Goal: Task Accomplishment & Management: Use online tool/utility

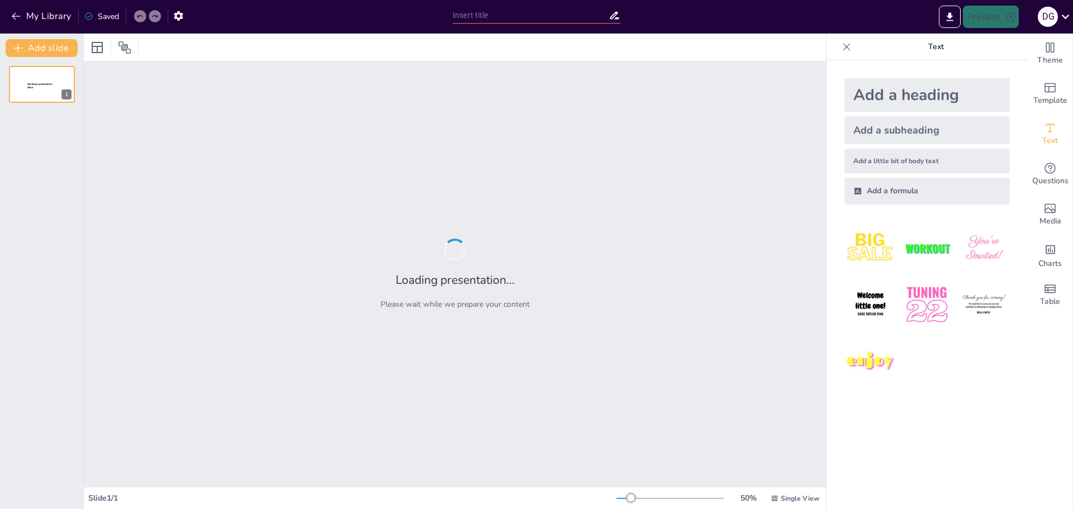
type input "Reservas de las Fuerzas Armadas: Clasificación y Funciones"
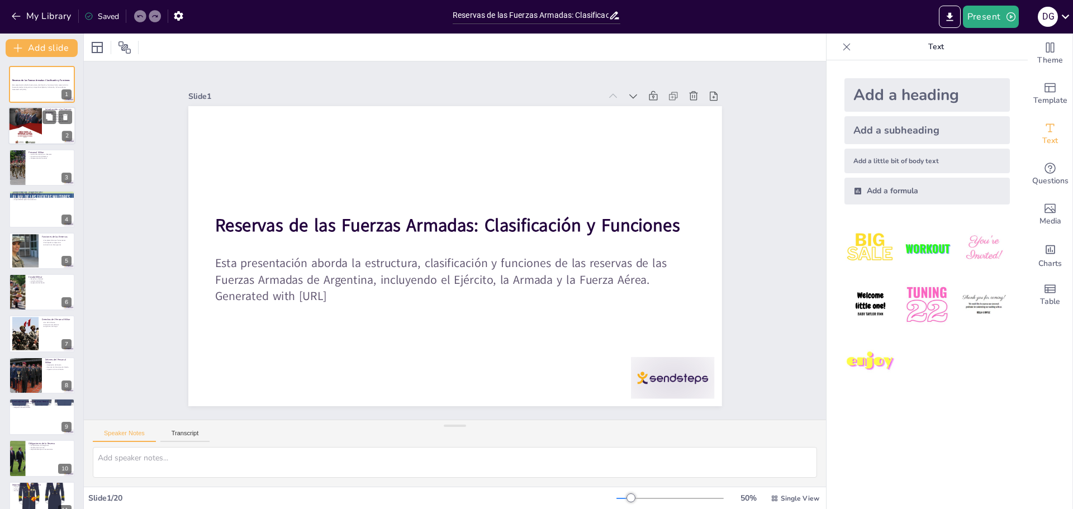
click at [27, 126] on div at bounding box center [25, 125] width 34 height 45
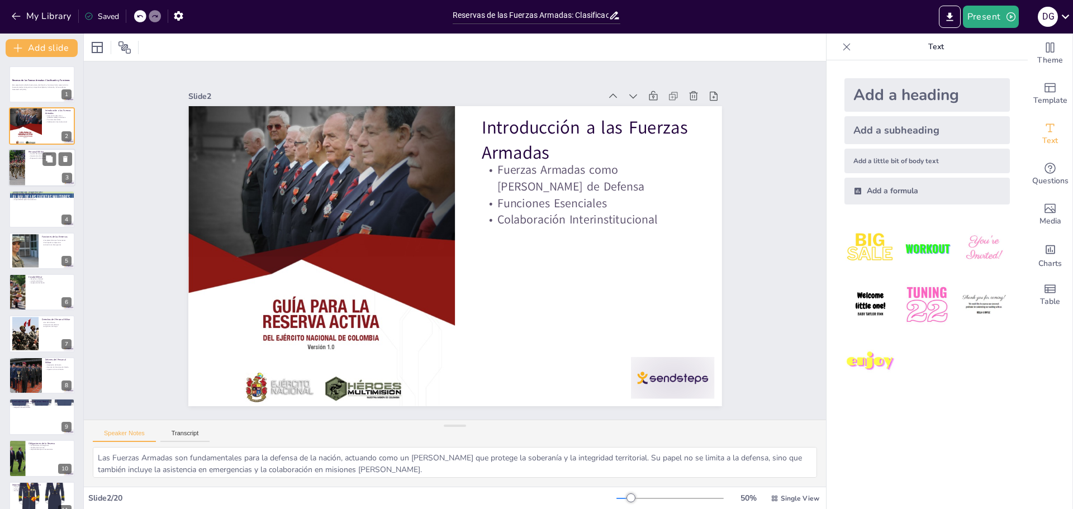
click at [35, 166] on div at bounding box center [41, 168] width 67 height 38
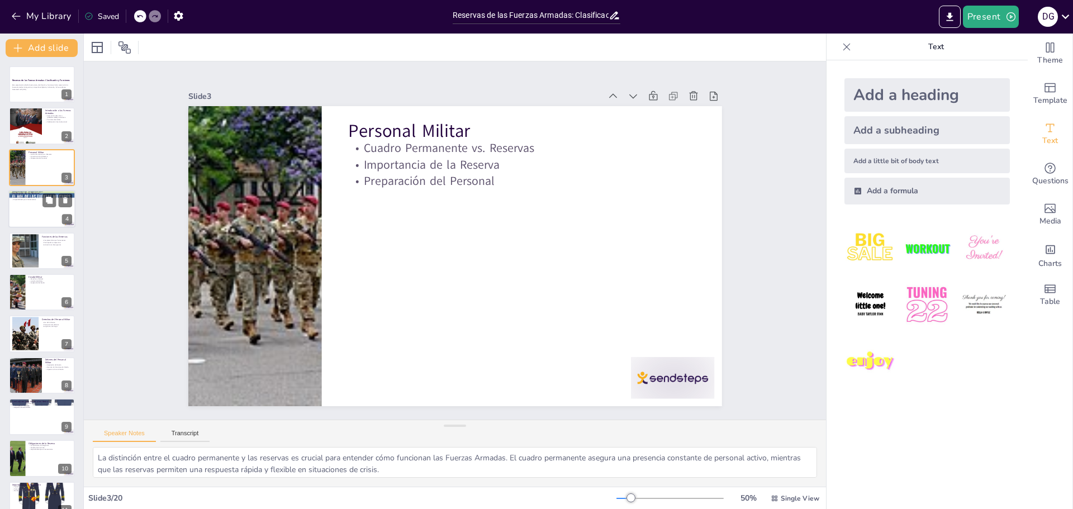
click at [41, 209] on div at bounding box center [41, 209] width 67 height 38
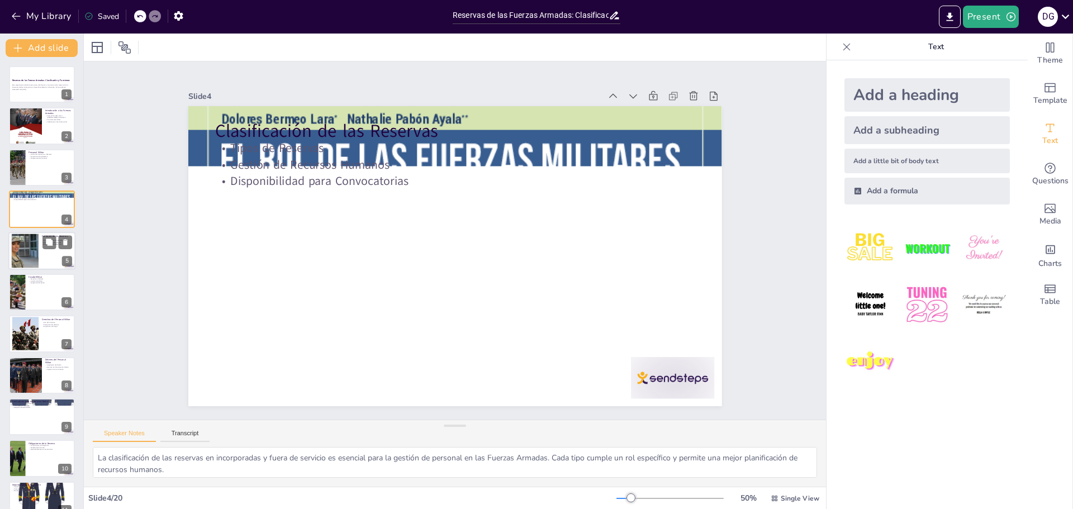
click at [43, 257] on div at bounding box center [41, 251] width 67 height 38
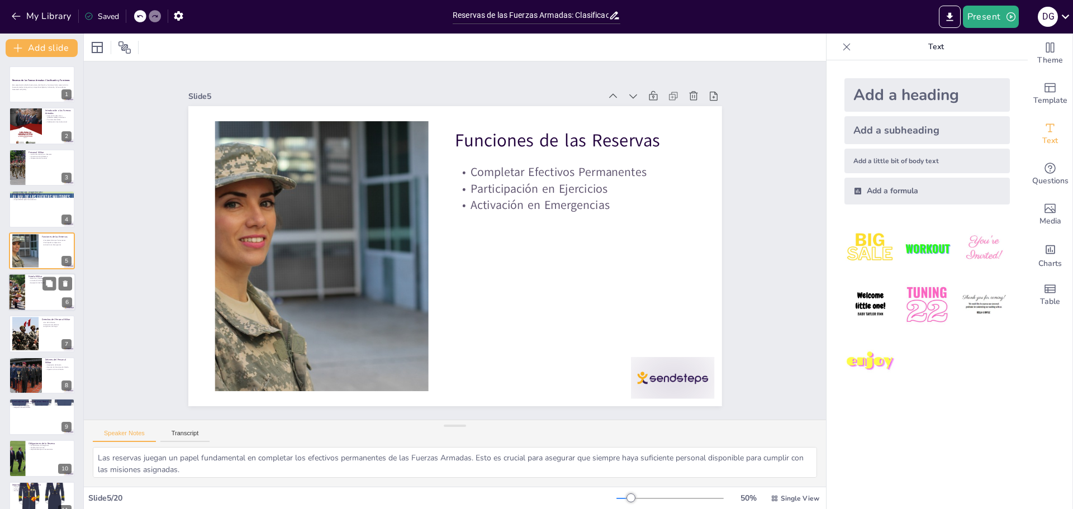
click at [40, 289] on div at bounding box center [41, 292] width 67 height 38
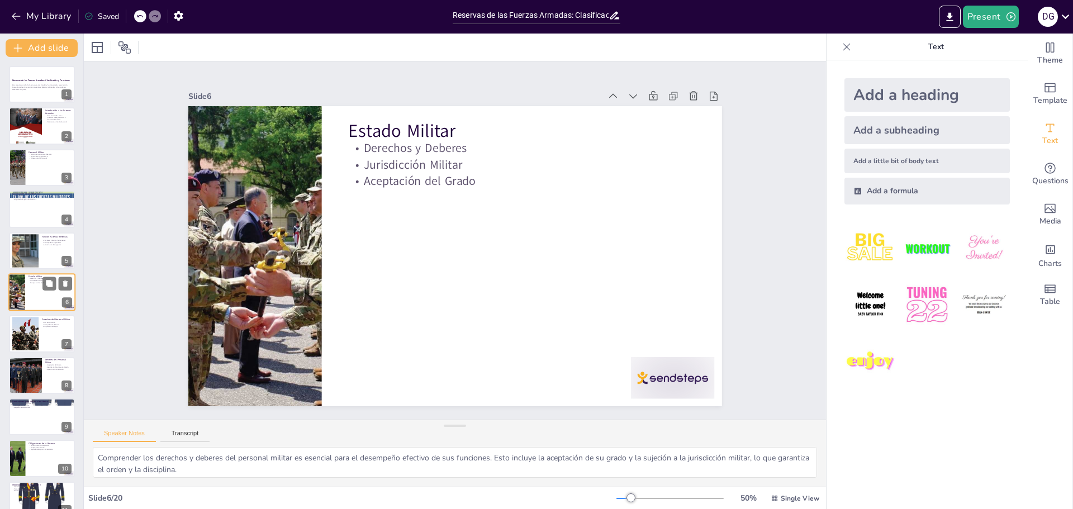
scroll to position [10, 0]
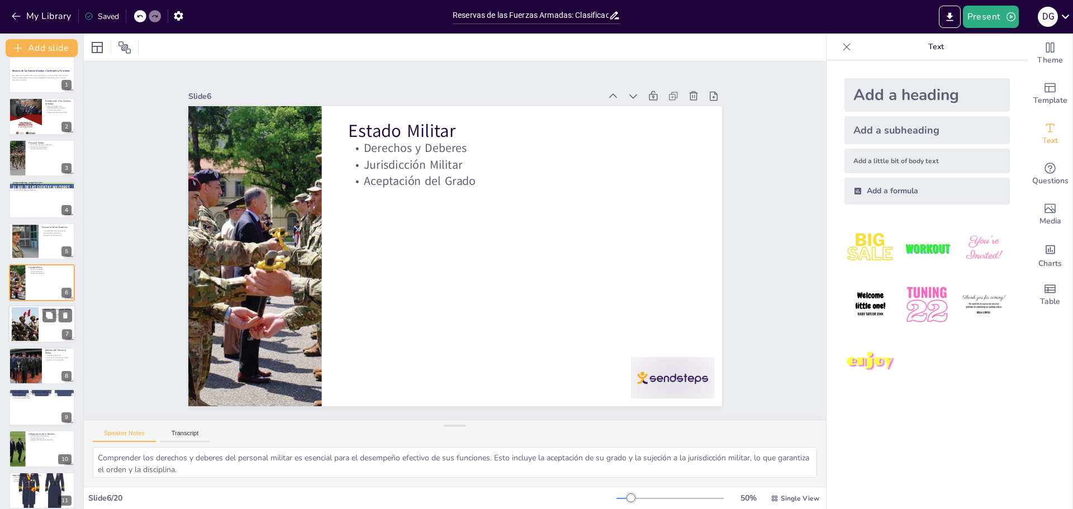
click at [49, 326] on div at bounding box center [41, 325] width 67 height 38
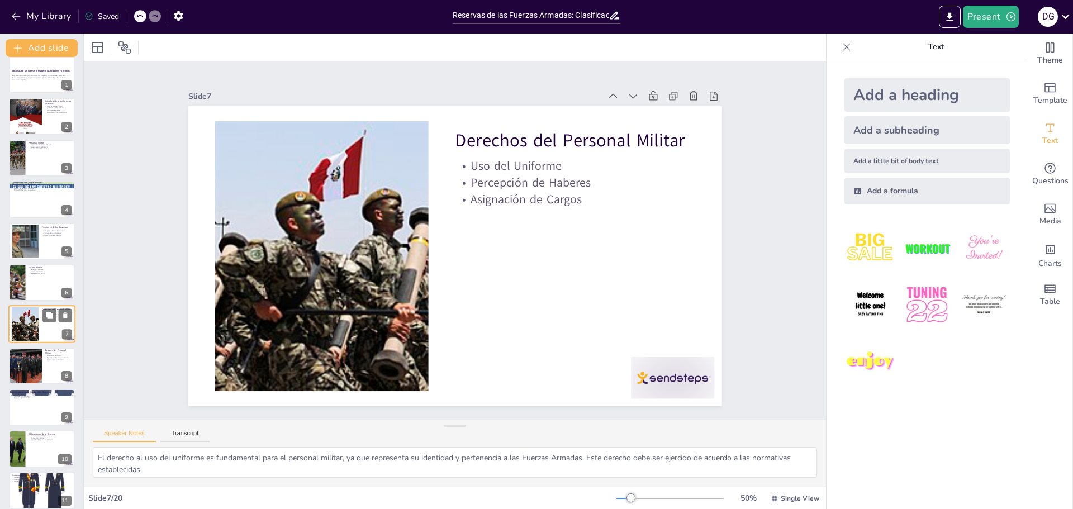
scroll to position [51, 0]
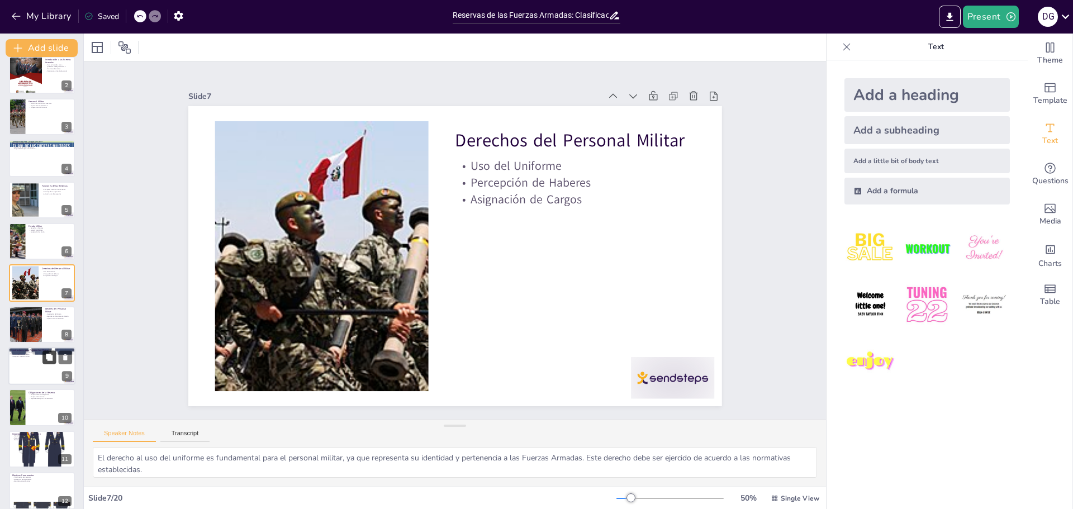
click at [50, 358] on icon at bounding box center [49, 357] width 7 height 7
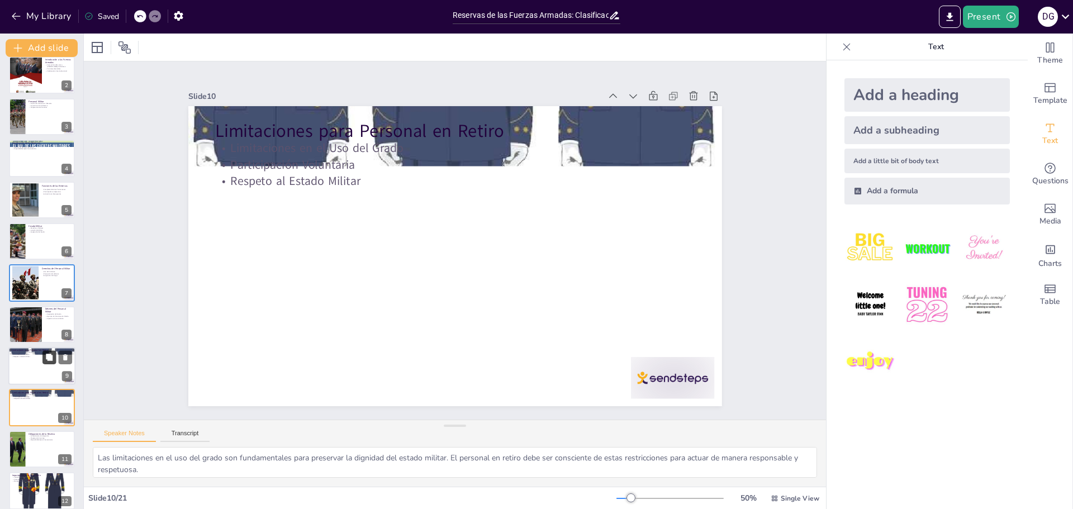
scroll to position [176, 0]
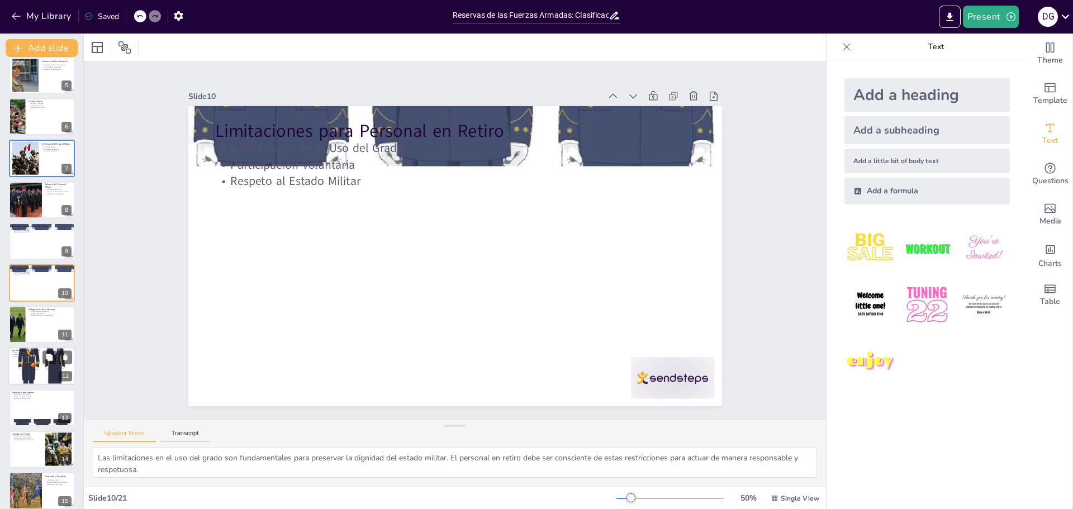
click at [37, 370] on div at bounding box center [41, 367] width 67 height 88
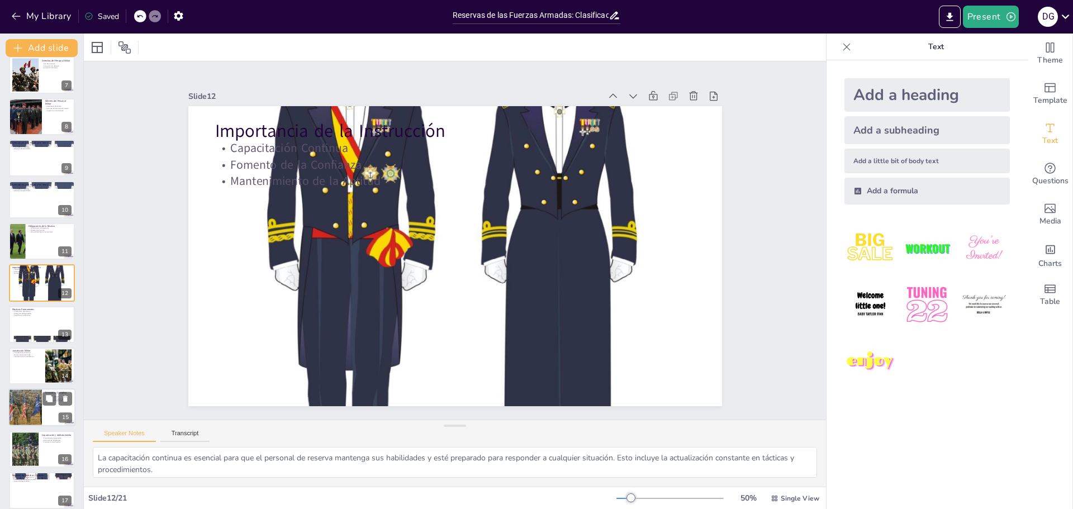
click at [35, 403] on div at bounding box center [25, 408] width 58 height 38
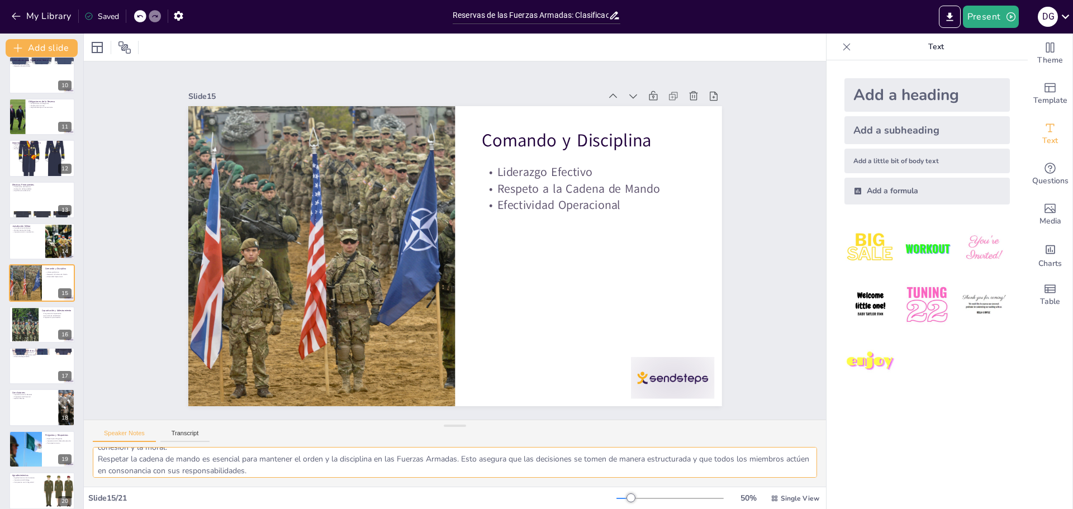
scroll to position [50, 0]
click at [44, 326] on div at bounding box center [41, 325] width 67 height 38
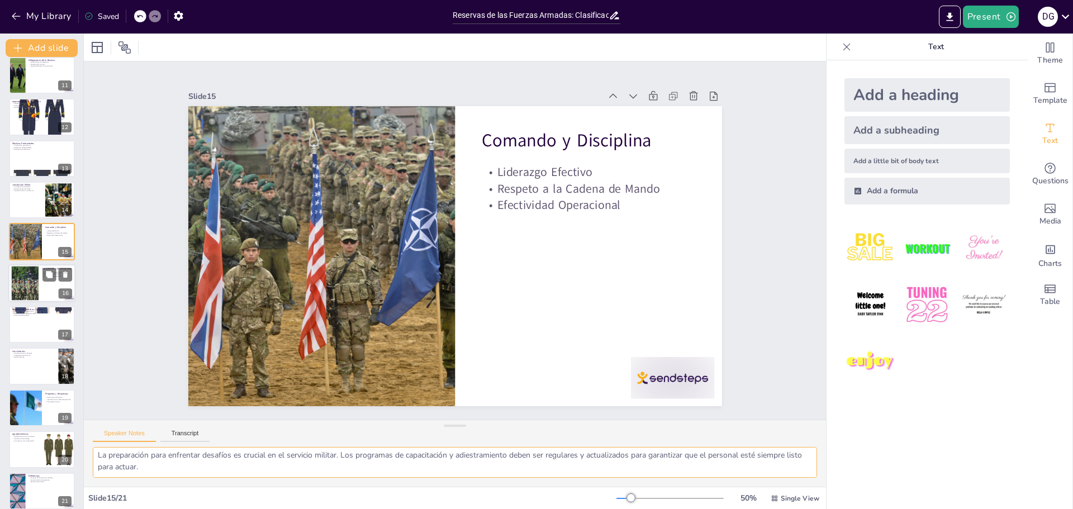
scroll to position [38, 0]
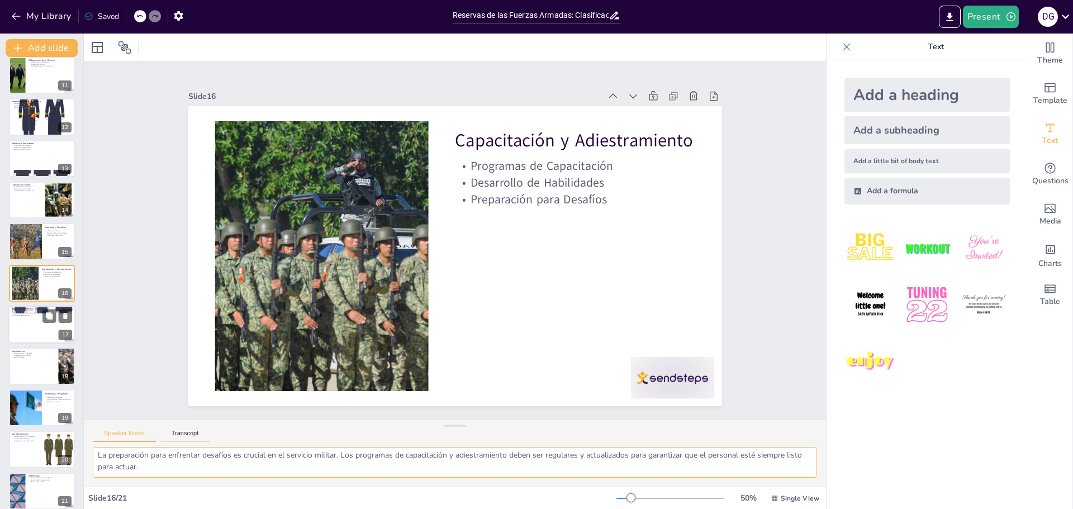
click at [41, 336] on div at bounding box center [41, 325] width 67 height 38
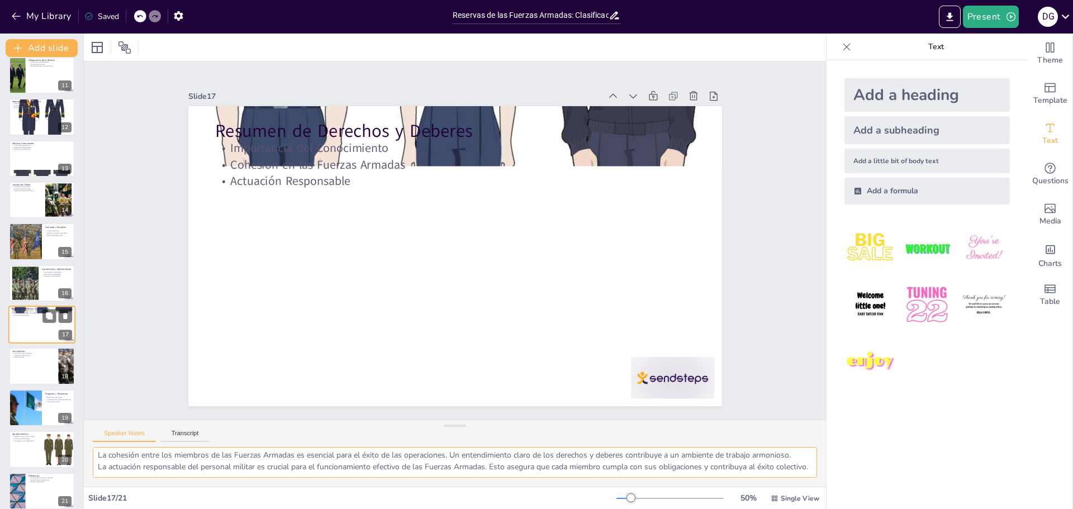
scroll to position [26, 0]
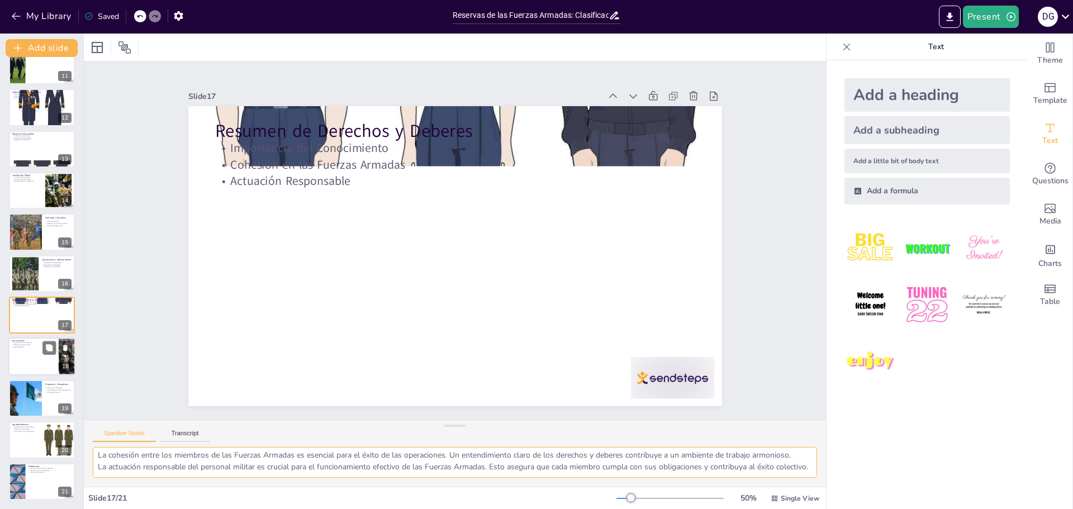
click at [41, 358] on div at bounding box center [41, 357] width 67 height 38
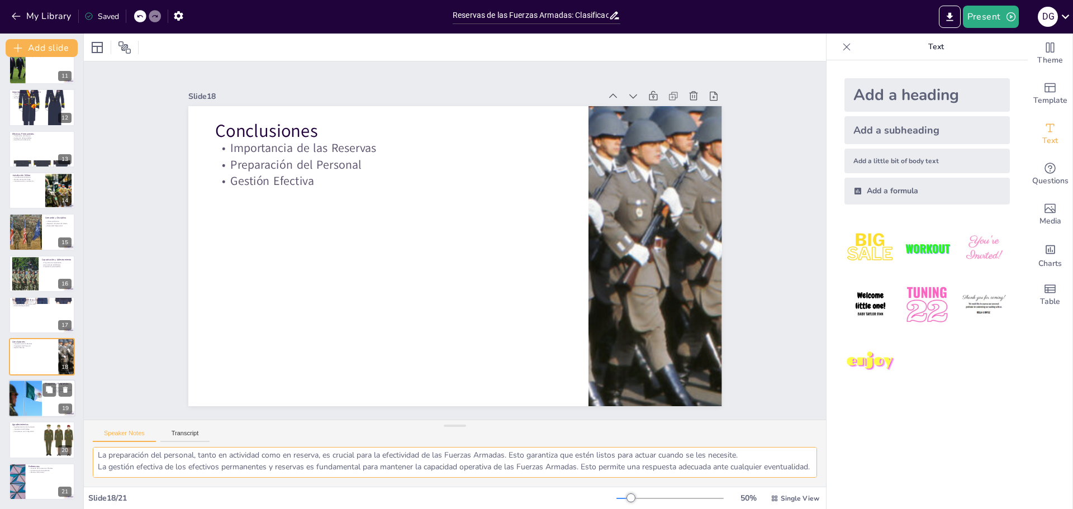
click at [45, 397] on div at bounding box center [41, 399] width 67 height 38
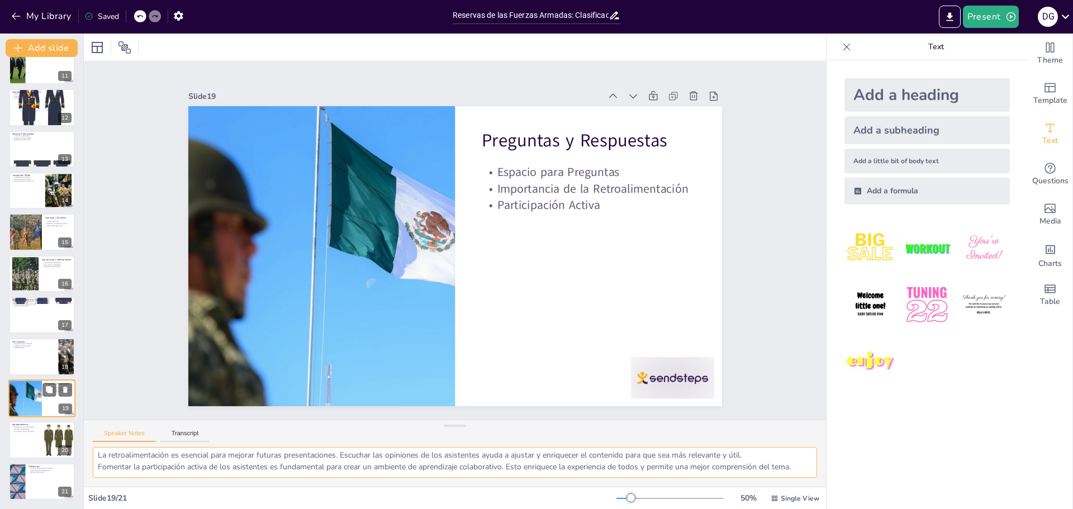
scroll to position [26, 0]
click at [40, 439] on div at bounding box center [41, 440] width 67 height 38
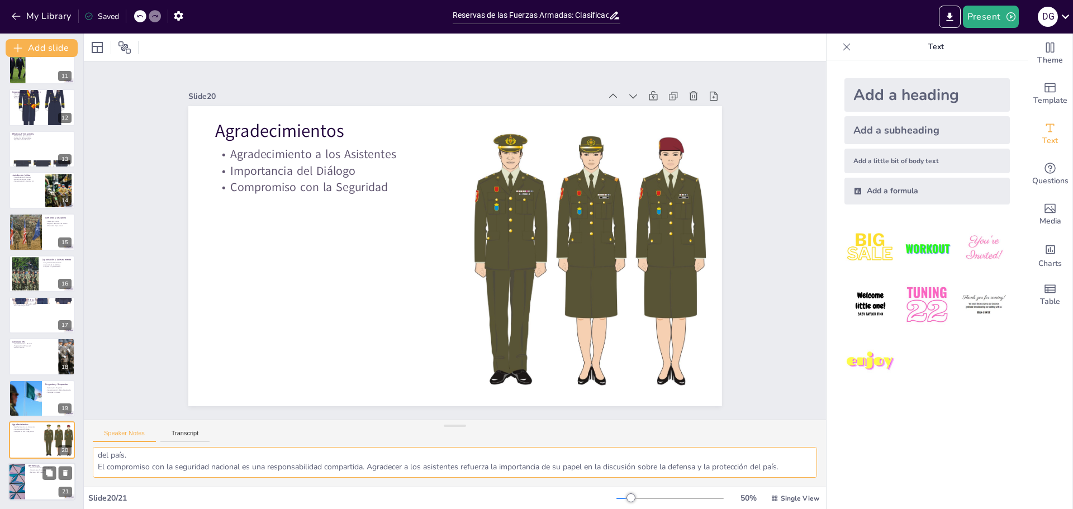
click at [41, 476] on div at bounding box center [41, 482] width 67 height 38
type textarea "Consultar documentos oficiales es fundamental para obtener información precisa …"
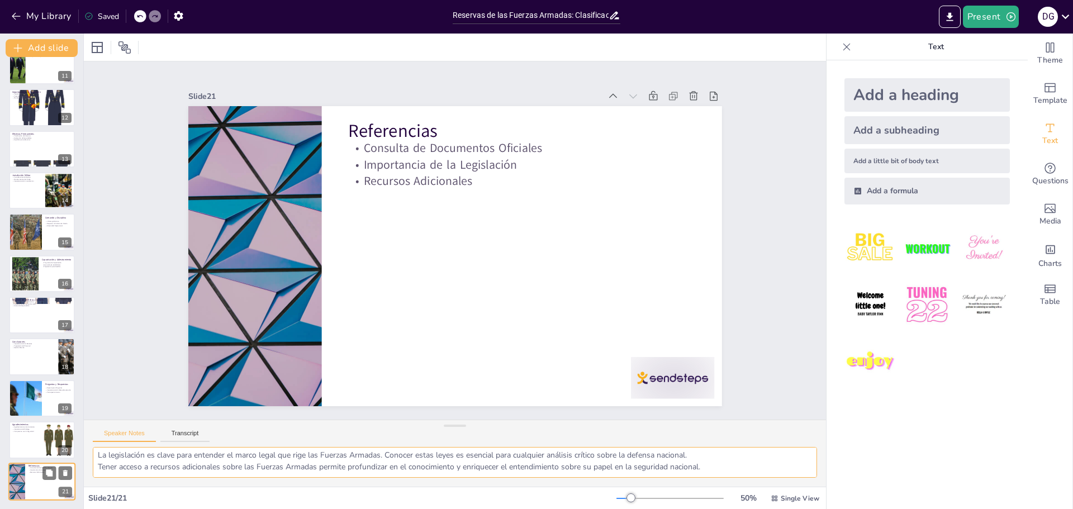
scroll to position [15, 0]
click at [36, 16] on button "My Library" at bounding box center [42, 16] width 68 height 18
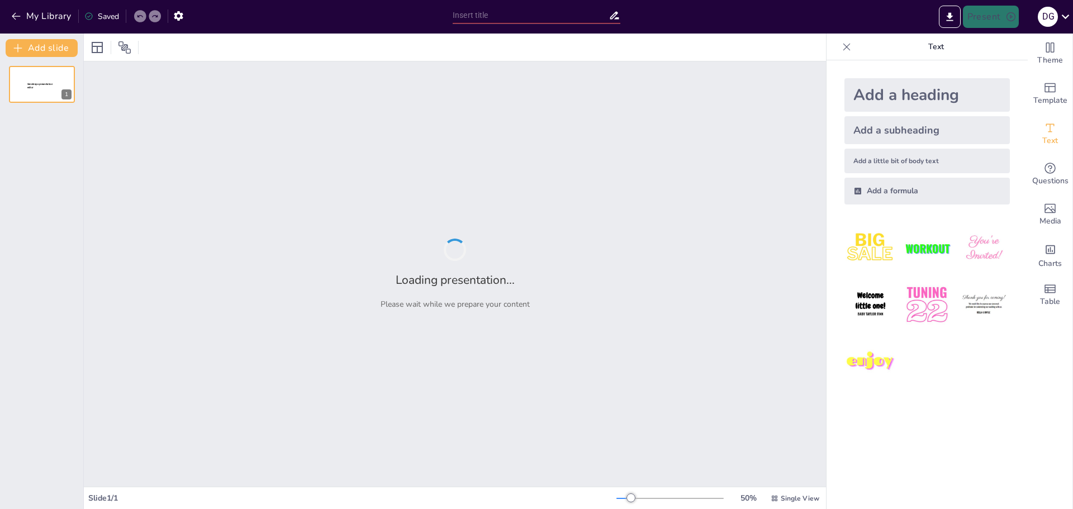
type input "Reservas de las Fuerzas Armadas: Clasificación y Funciones"
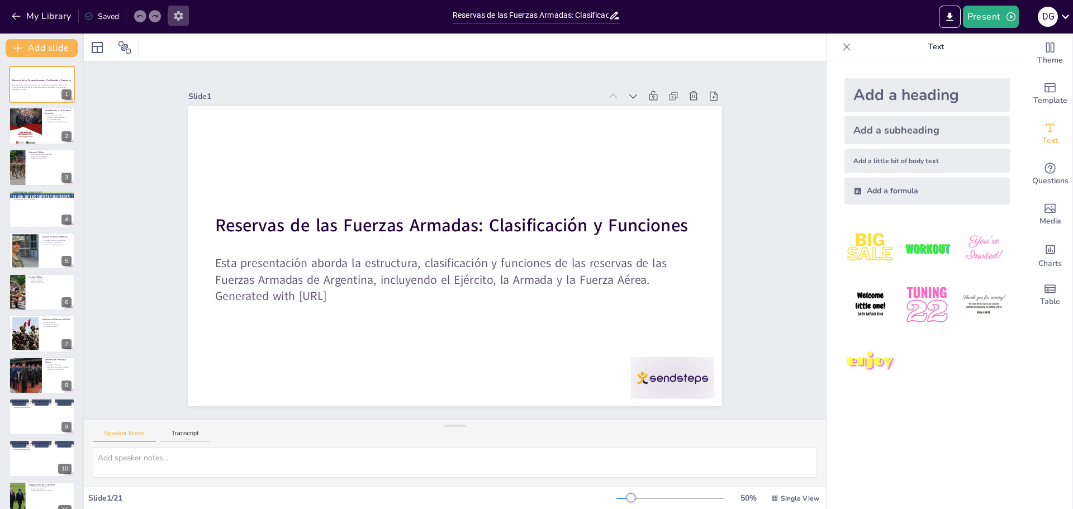
click at [177, 15] on icon "button" at bounding box center [178, 16] width 9 height 10
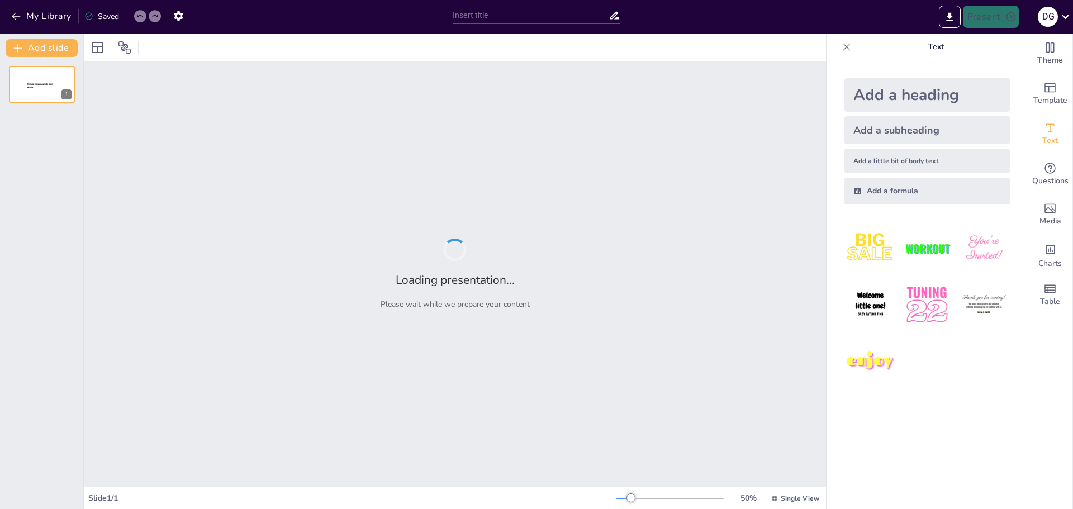
type input "Reservas de las Fuerzas Armadas: Clasificación y Funciones"
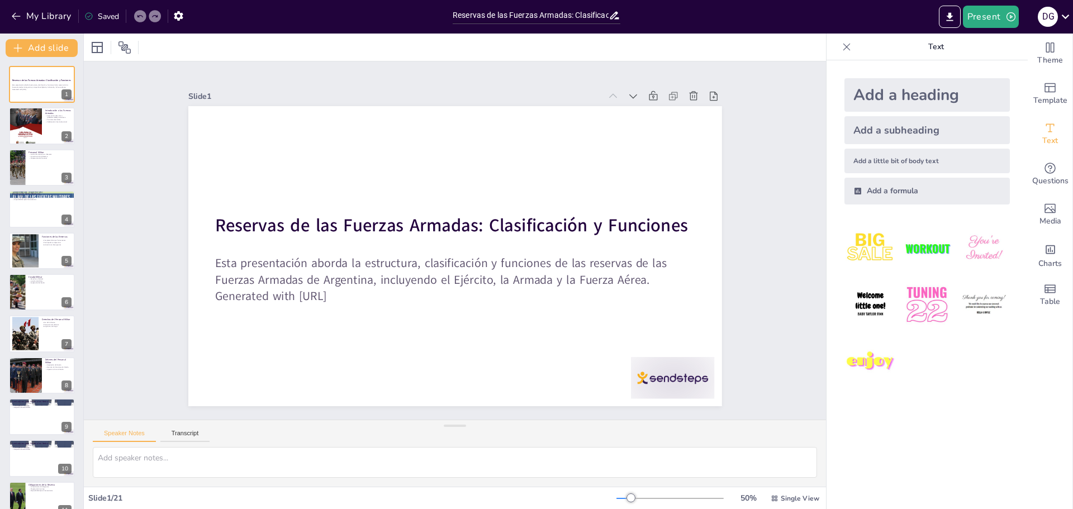
click at [647, 498] on div at bounding box center [670, 498] width 107 height 9
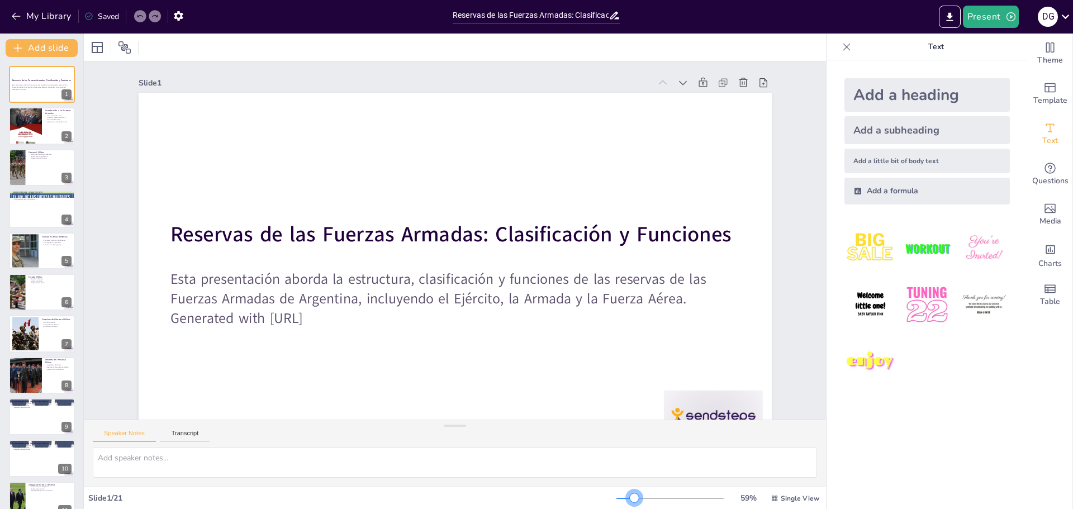
click at [627, 499] on div at bounding box center [626, 498] width 18 height 1
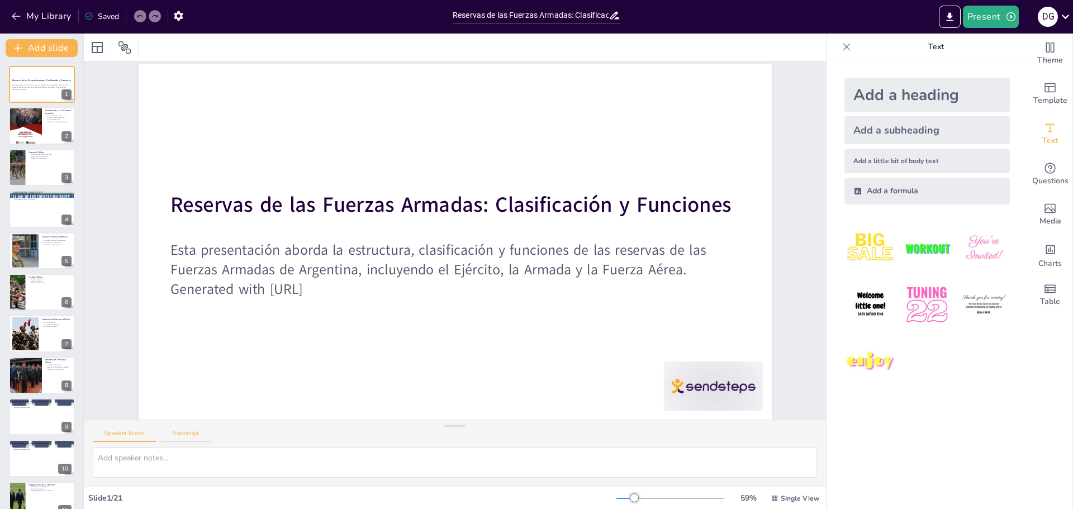
click at [195, 438] on button "Transcript" at bounding box center [185, 436] width 50 height 12
click at [178, 15] on icon "button" at bounding box center [179, 16] width 12 height 12
click at [42, 16] on button "My Library" at bounding box center [42, 16] width 68 height 18
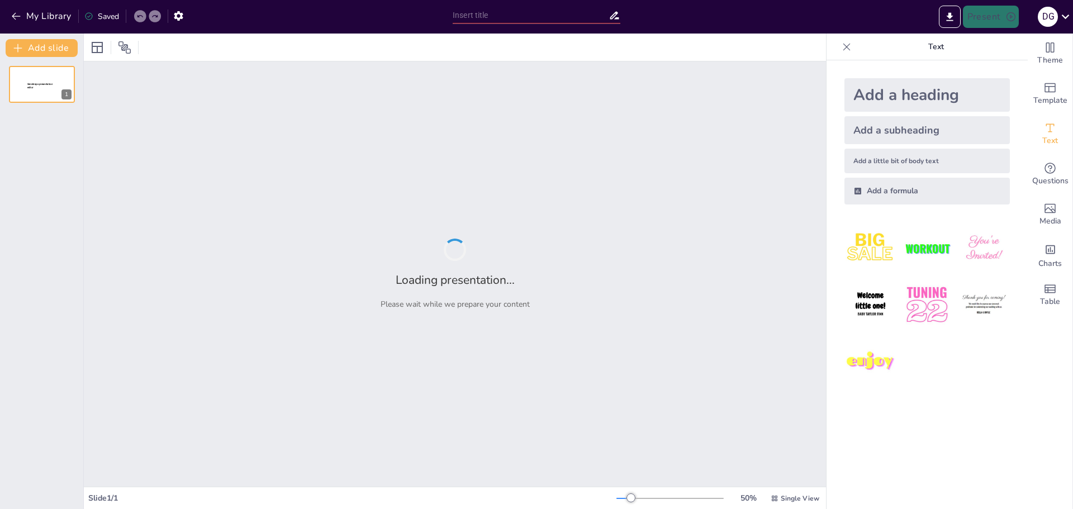
type input "Reservas de las Fuerzas Armadas: Clasificación y Funciones"
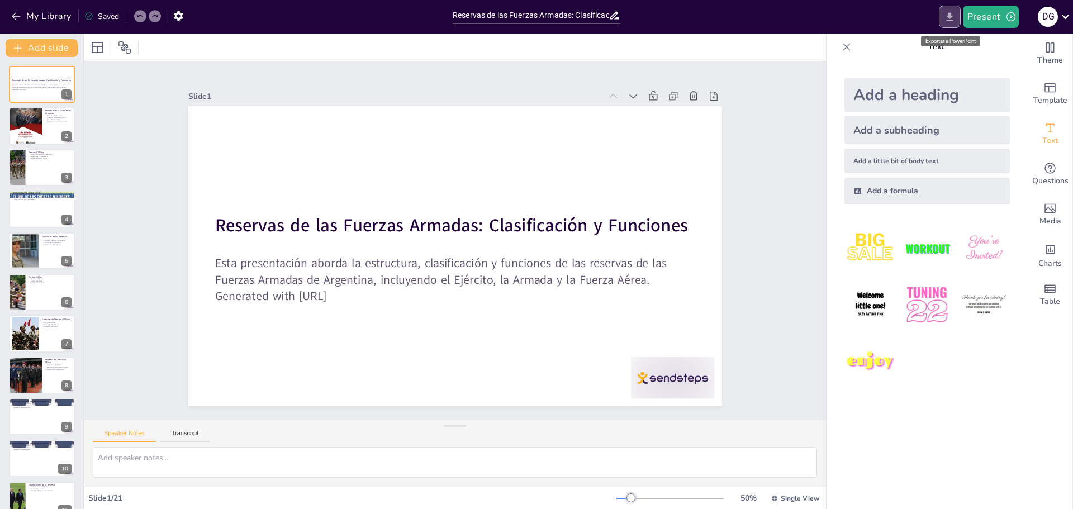
click at [948, 16] on icon "Export to PowerPoint" at bounding box center [949, 16] width 7 height 8
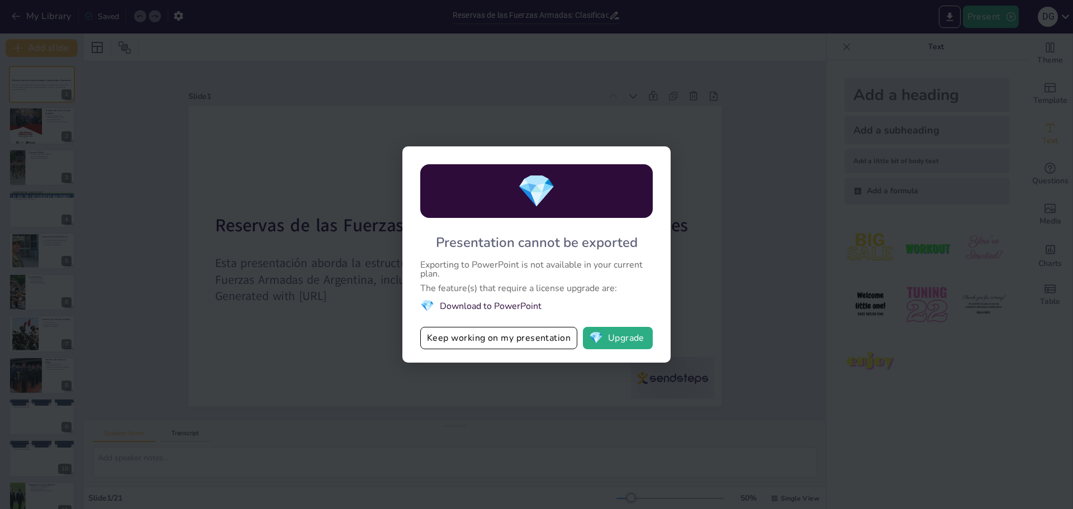
click at [772, 228] on div "💎 Presentation cannot be exported Exporting to PowerPoint is not available in y…" at bounding box center [536, 254] width 1073 height 509
click at [619, 340] on button "💎 Upgrade" at bounding box center [618, 338] width 70 height 22
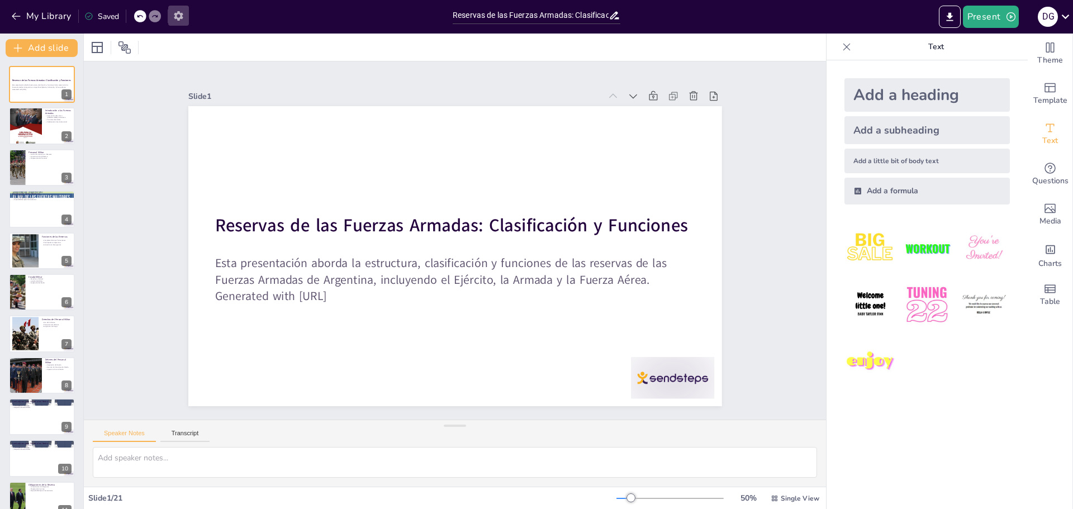
click at [178, 14] on icon "button" at bounding box center [178, 16] width 9 height 10
